Goal: Information Seeking & Learning: Learn about a topic

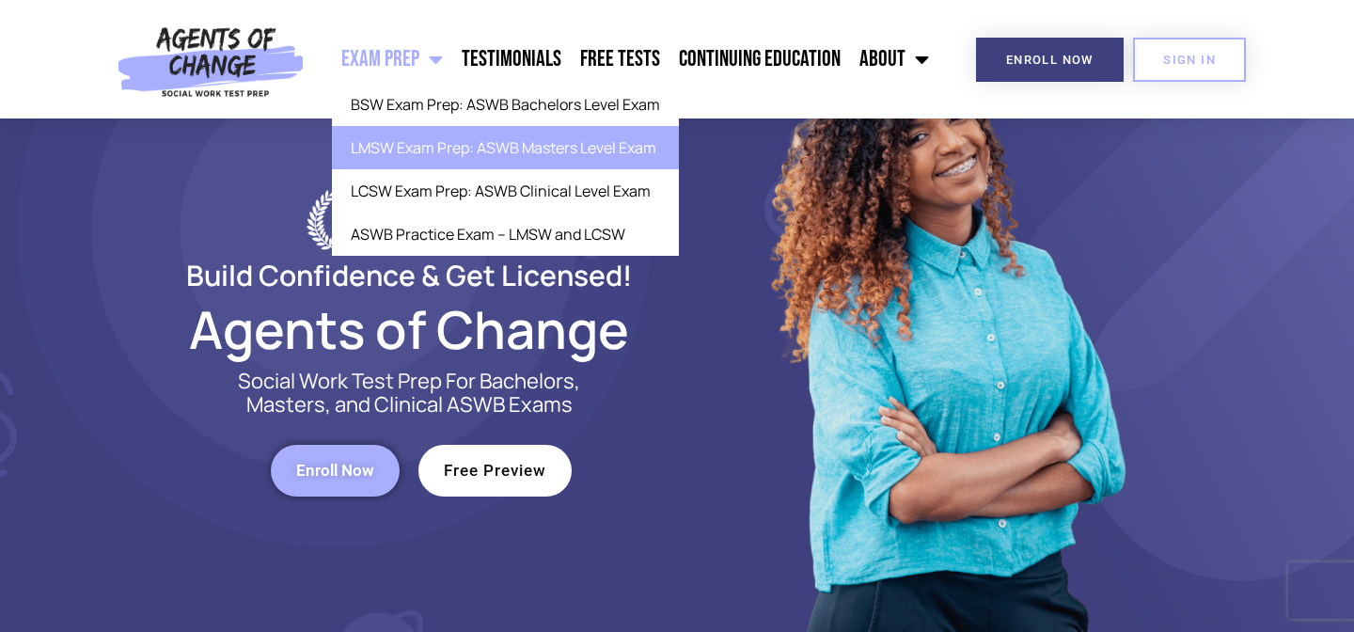
click at [469, 137] on link "LMSW Exam Prep: ASWB Masters Level Exam" at bounding box center [505, 147] width 347 height 43
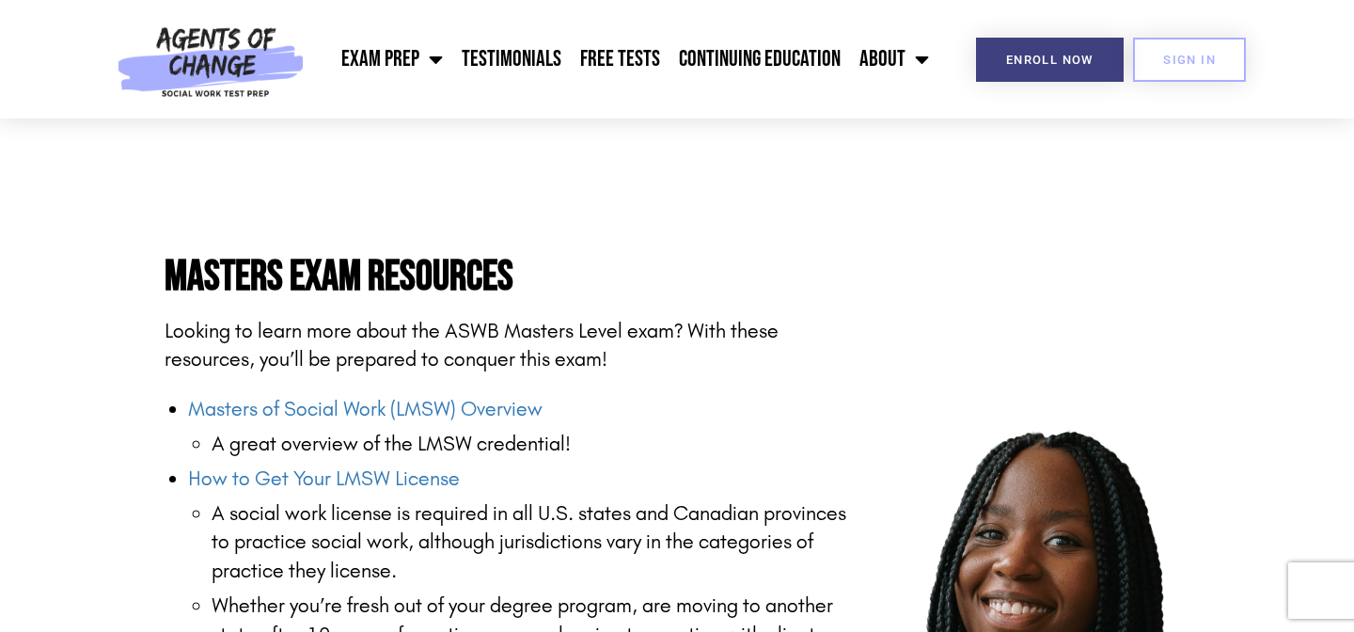
scroll to position [2173, 0]
